Goal: Information Seeking & Learning: Learn about a topic

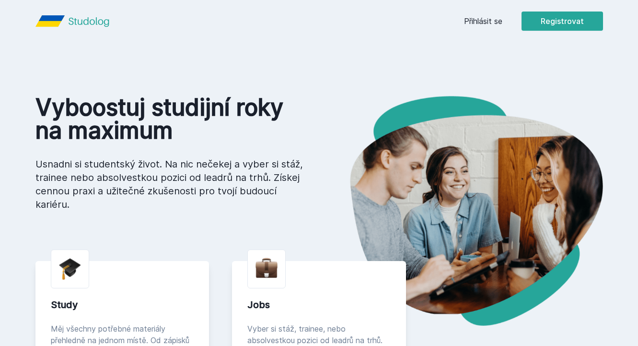
click at [491, 23] on link "Přihlásit se" at bounding box center [483, 21] width 38 height 12
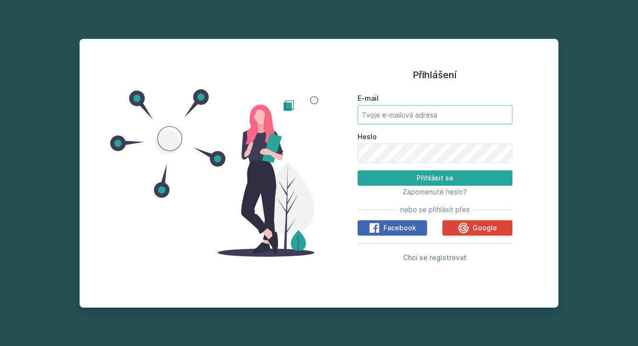
type input "[EMAIL_ADDRESS][DOMAIN_NAME]"
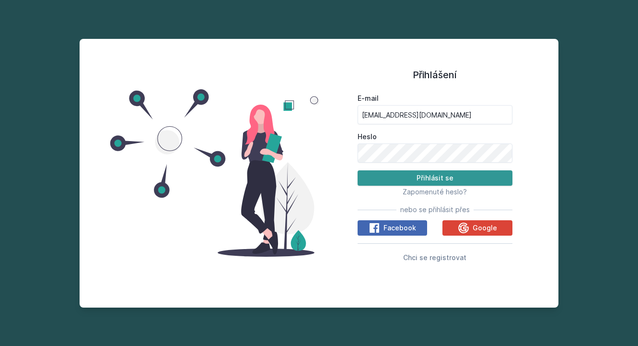
click at [405, 180] on button "Přihlásit se" at bounding box center [435, 177] width 155 height 15
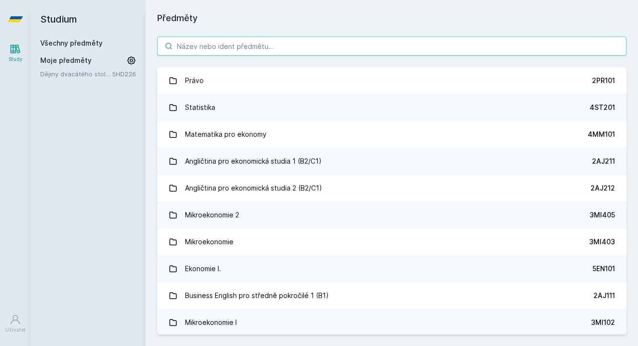
click at [222, 43] on input "search" at bounding box center [392, 45] width 470 height 19
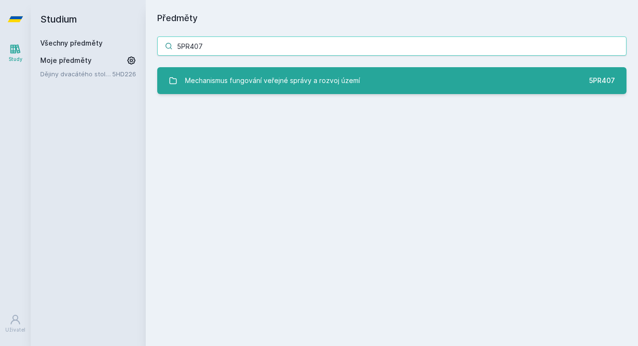
type input "5PR407"
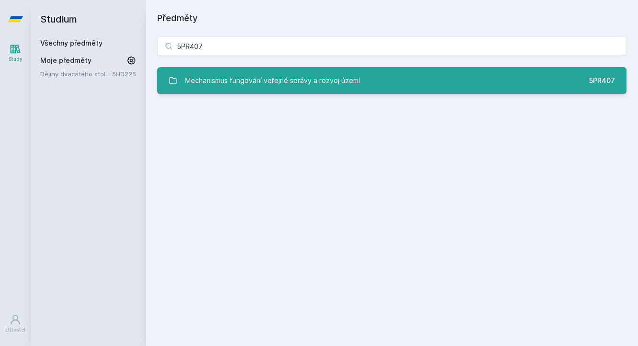
click at [194, 80] on div "Mechanismus fungování veřejné správy a rozvoj území" at bounding box center [272, 80] width 175 height 19
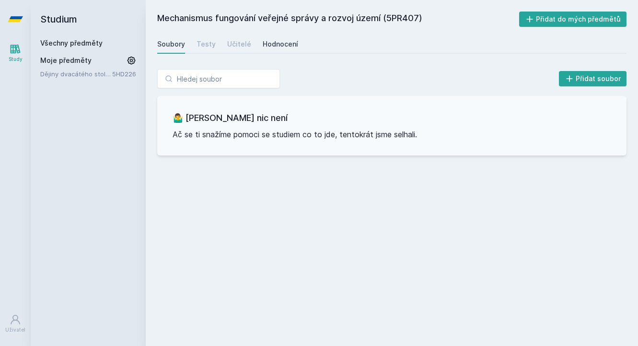
click at [277, 43] on div "Hodnocení" at bounding box center [280, 44] width 35 height 10
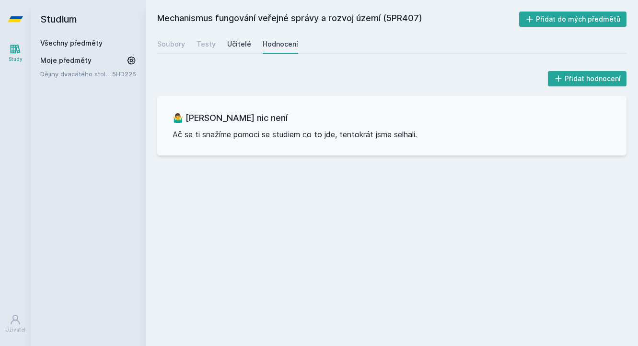
click at [227, 45] on div "Učitelé" at bounding box center [239, 44] width 24 height 10
click at [207, 46] on div "Testy" at bounding box center [206, 44] width 19 height 10
